Goal: Book appointment/travel/reservation

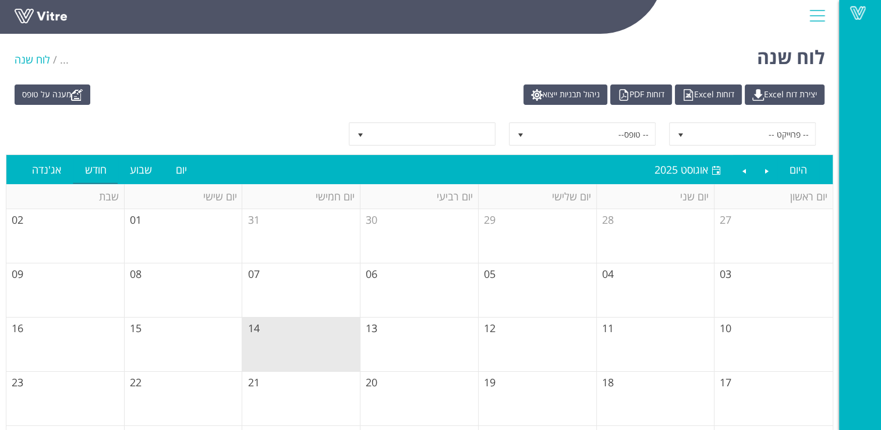
scroll to position [107, 0]
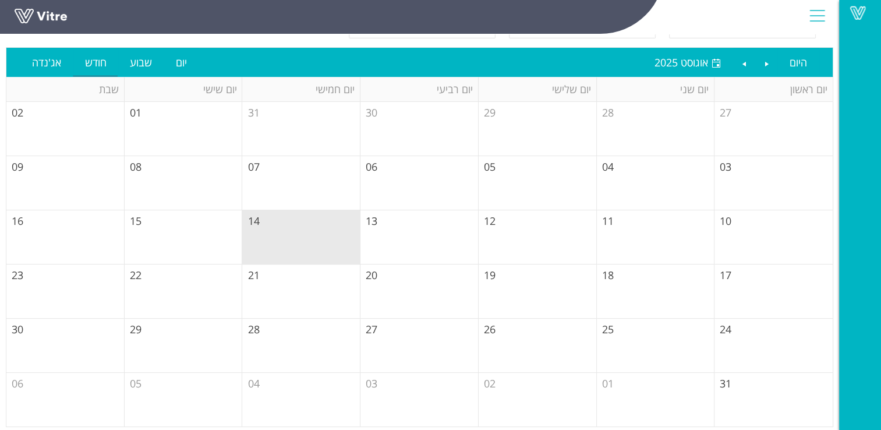
click at [311, 229] on td "14" at bounding box center [301, 237] width 118 height 54
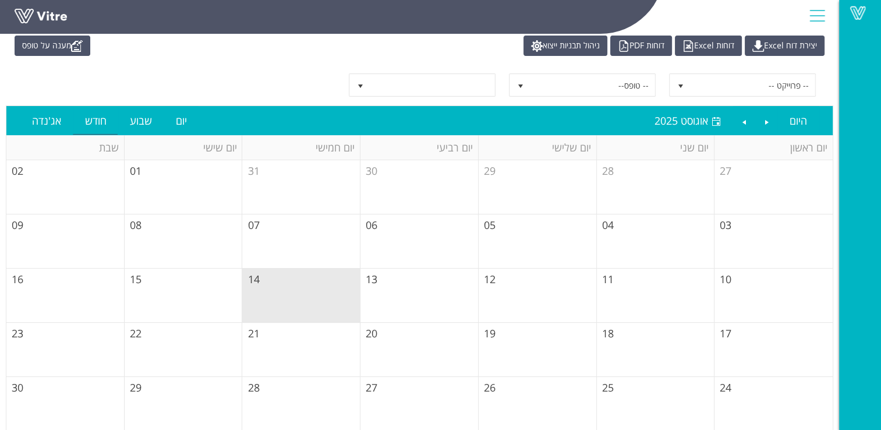
scroll to position [0, 0]
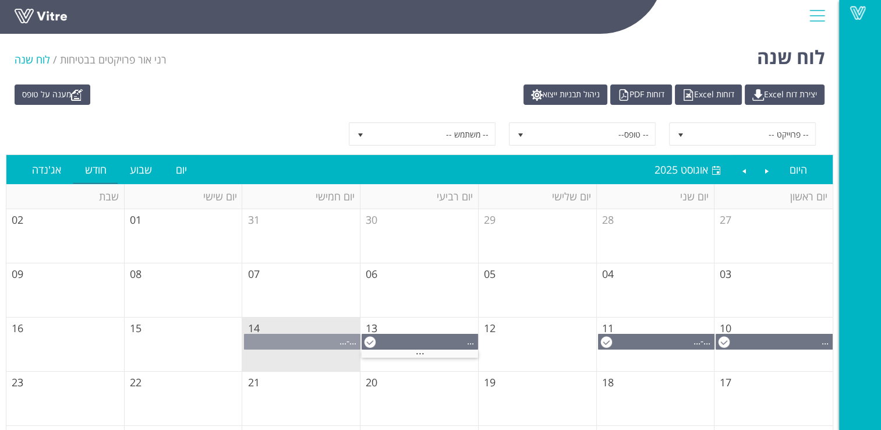
click at [309, 338] on div "... - ..." at bounding box center [302, 340] width 115 height 13
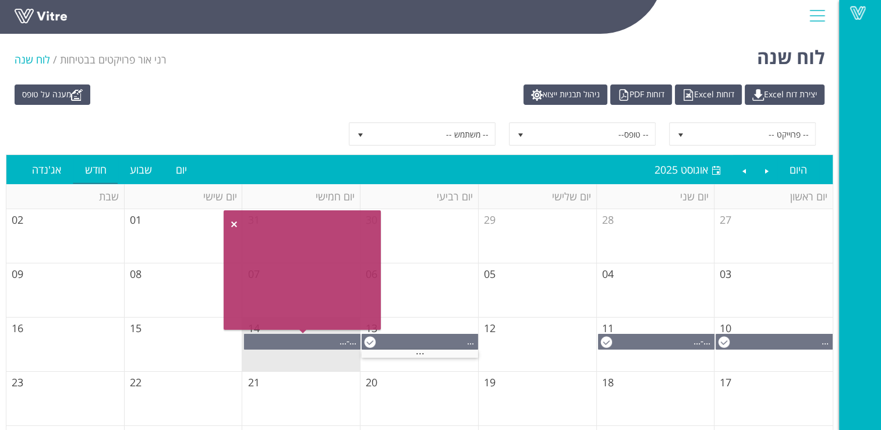
click at [310, 297] on div at bounding box center [302, 270] width 146 height 108
click at [233, 225] on link at bounding box center [233, 223] width 9 height 9
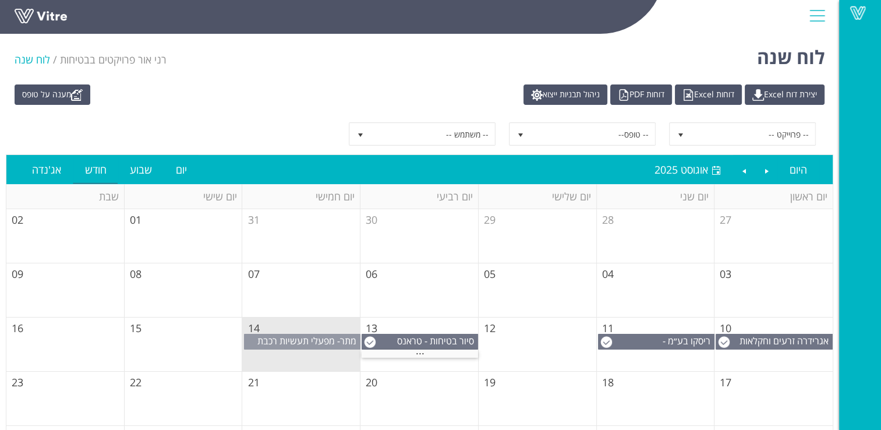
click at [305, 339] on span "מתר- מפעלי תעשיות רכבת (1999) בע"מ" at bounding box center [308, 347] width 102 height 26
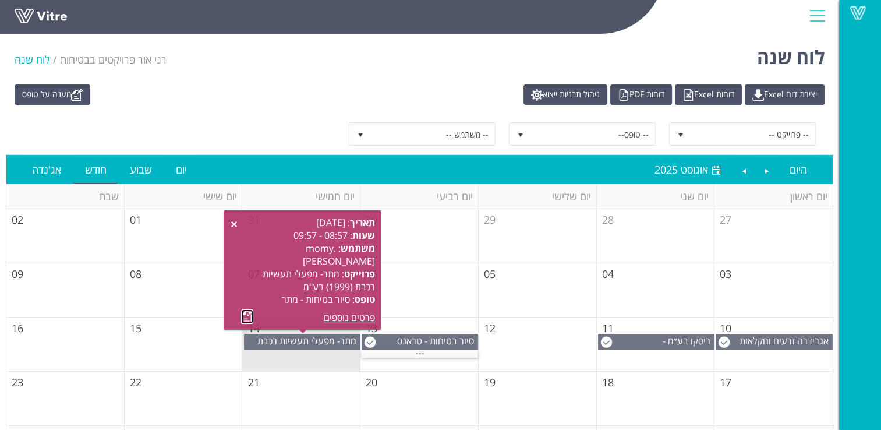
click at [249, 317] on link at bounding box center [247, 316] width 12 height 15
click at [305, 342] on span "מתר- מפעלי תעשיות רכבת (1999) בע"מ" at bounding box center [308, 347] width 102 height 26
click at [248, 318] on link at bounding box center [247, 316] width 12 height 15
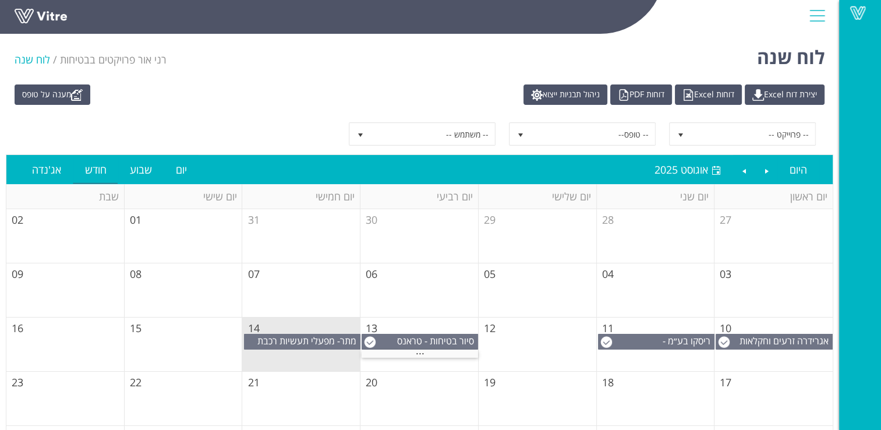
click at [298, 388] on td "21" at bounding box center [301, 398] width 118 height 54
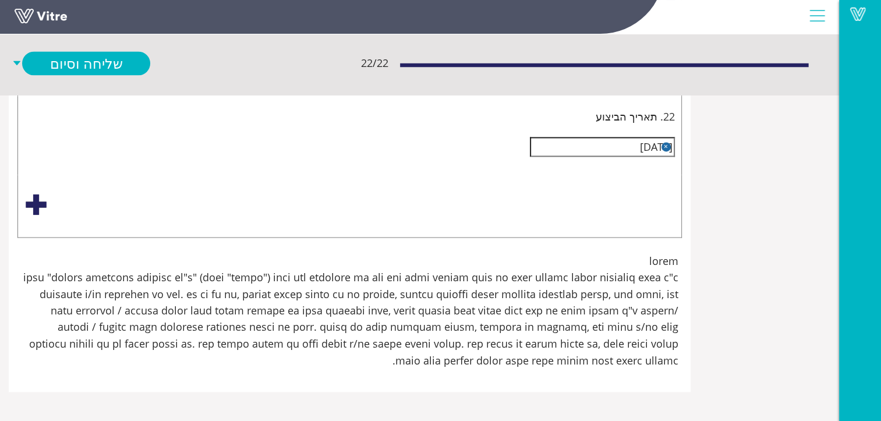
scroll to position [4204, 0]
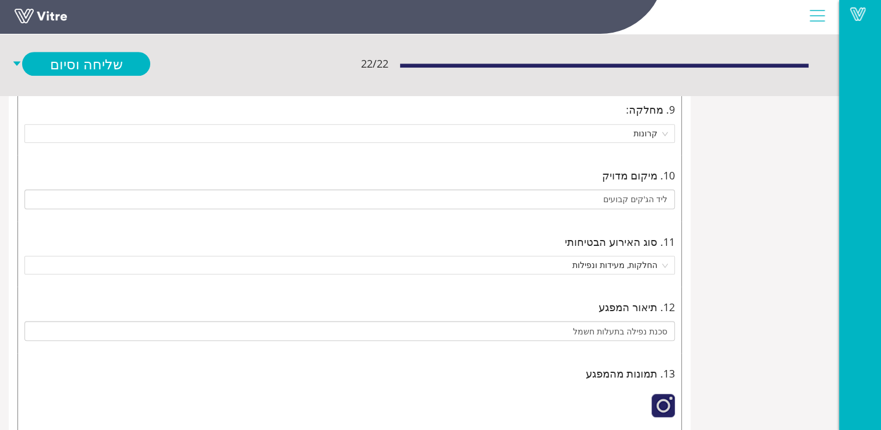
scroll to position [866, 0]
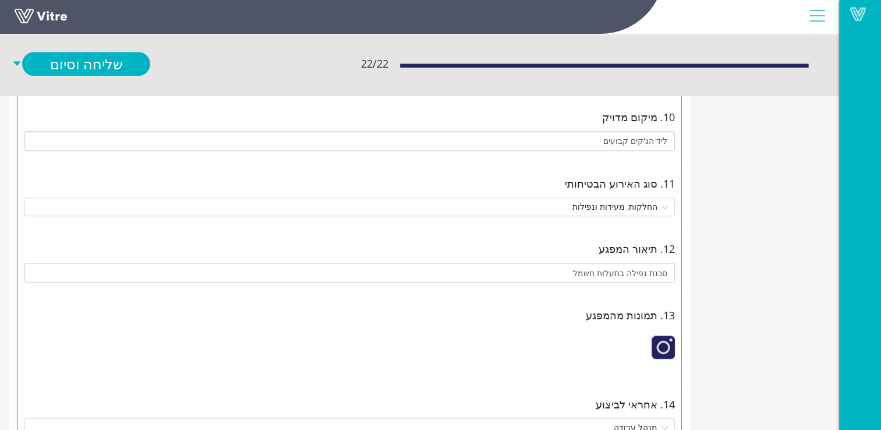
click at [658, 340] on div at bounding box center [662, 346] width 23 height 23
click at [661, 339] on div at bounding box center [662, 346] width 23 height 23
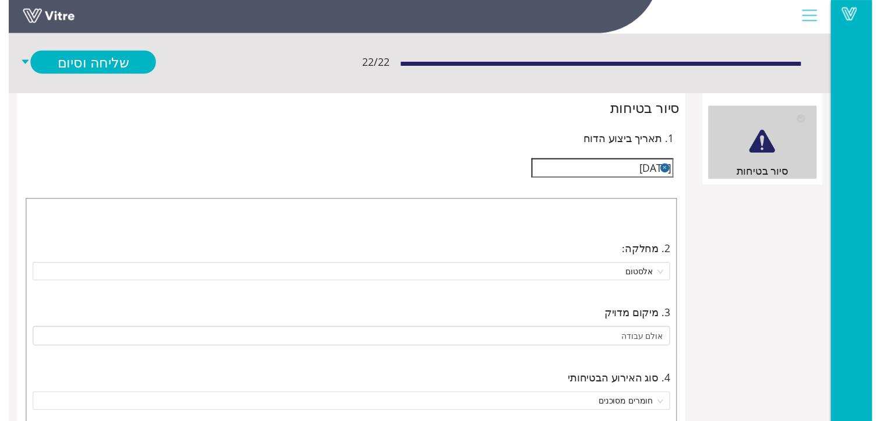
scroll to position [0, 0]
